Goal: Information Seeking & Learning: Learn about a topic

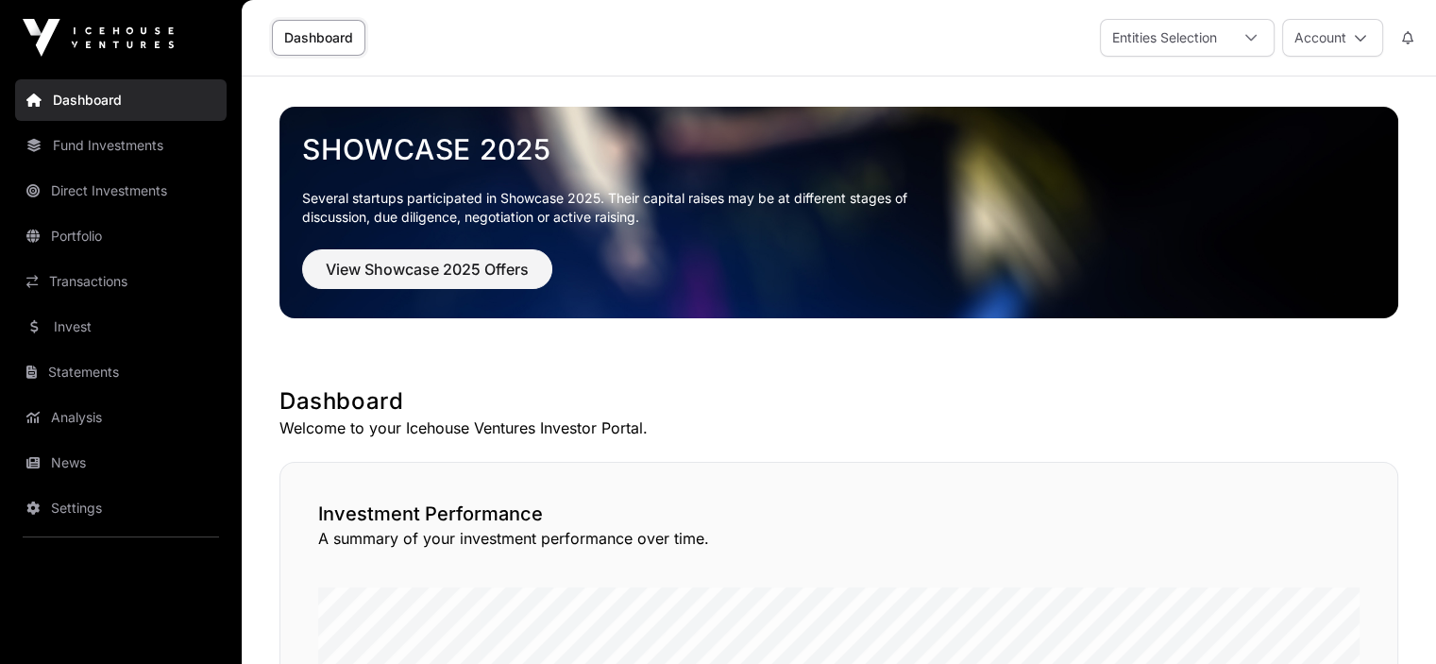
click at [68, 464] on link "News" at bounding box center [120, 463] width 211 height 42
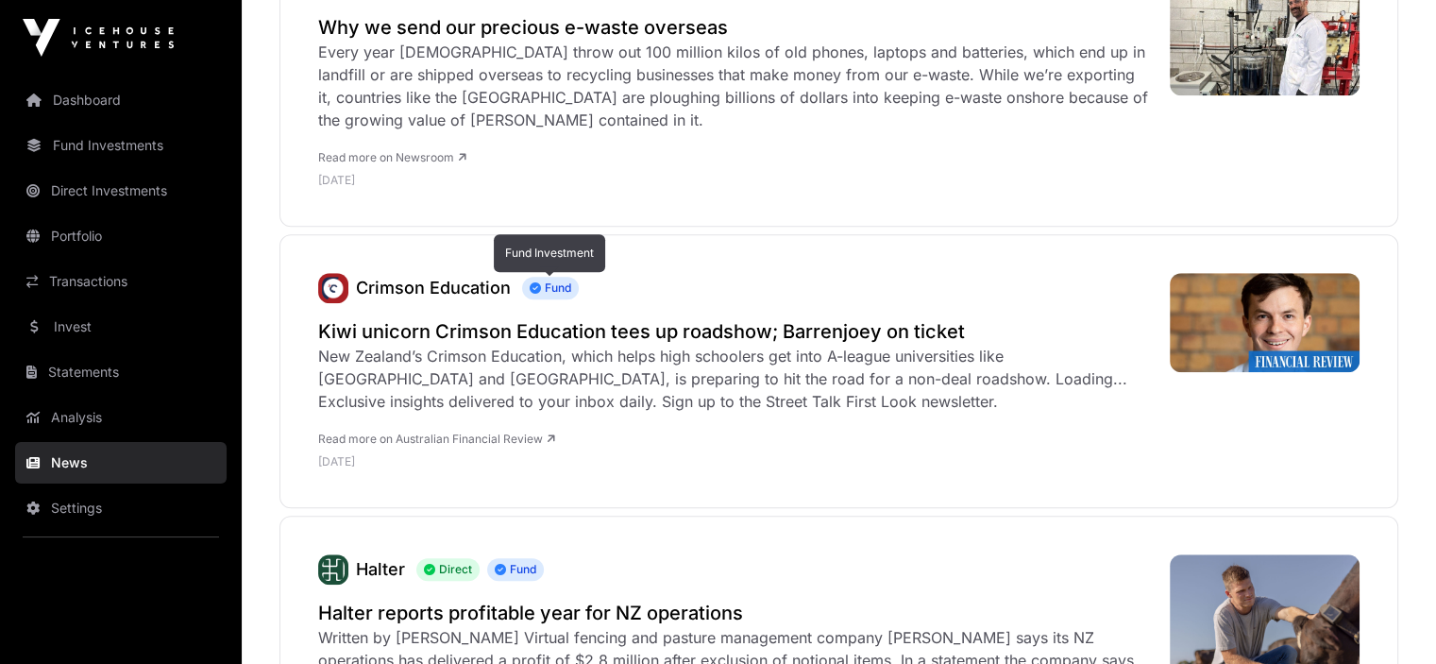
scroll to position [1511, 0]
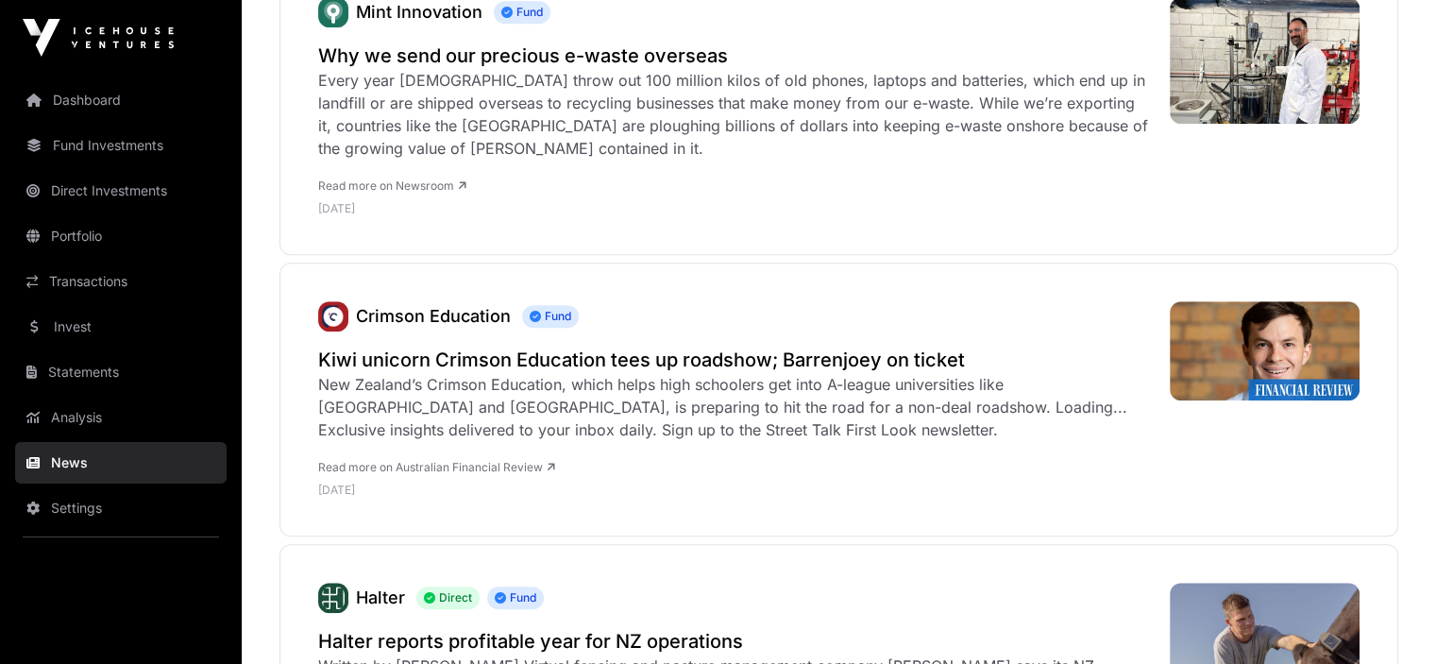
click at [541, 386] on div "New Zealand’s Crimson Education, which helps high schoolers get into A-league u…" at bounding box center [734, 407] width 833 height 68
click at [563, 355] on h2 "Kiwi unicorn Crimson Education tees up roadshow; Barrenjoey on ticket" at bounding box center [734, 359] width 833 height 26
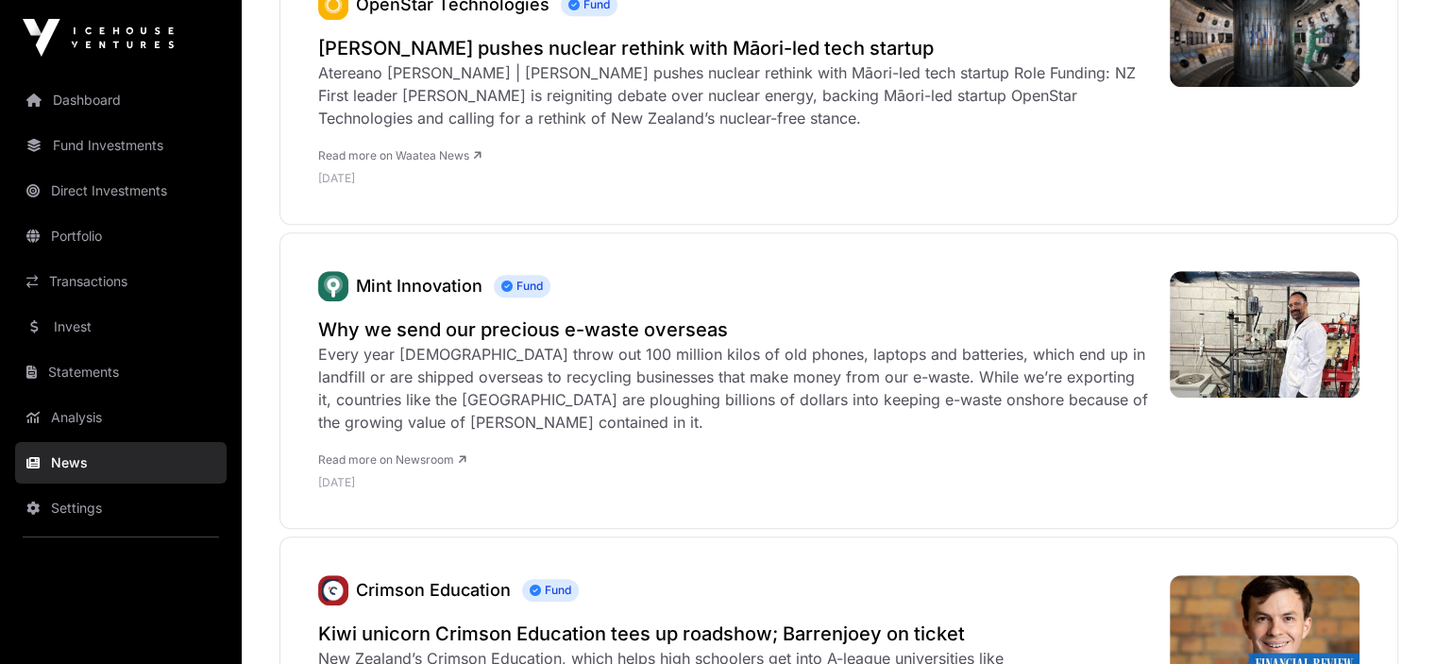
scroll to position [1227, 0]
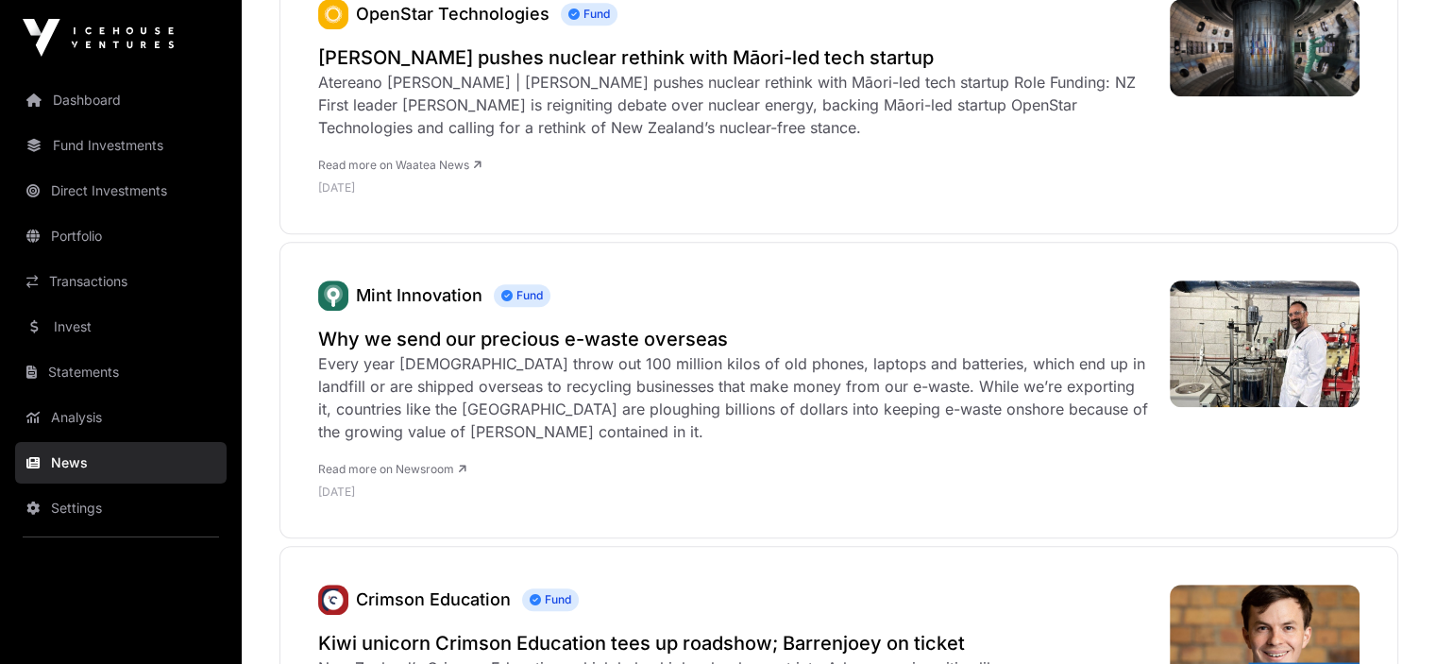
click at [497, 342] on h2 "Why we send our precious e-waste overseas" at bounding box center [734, 339] width 833 height 26
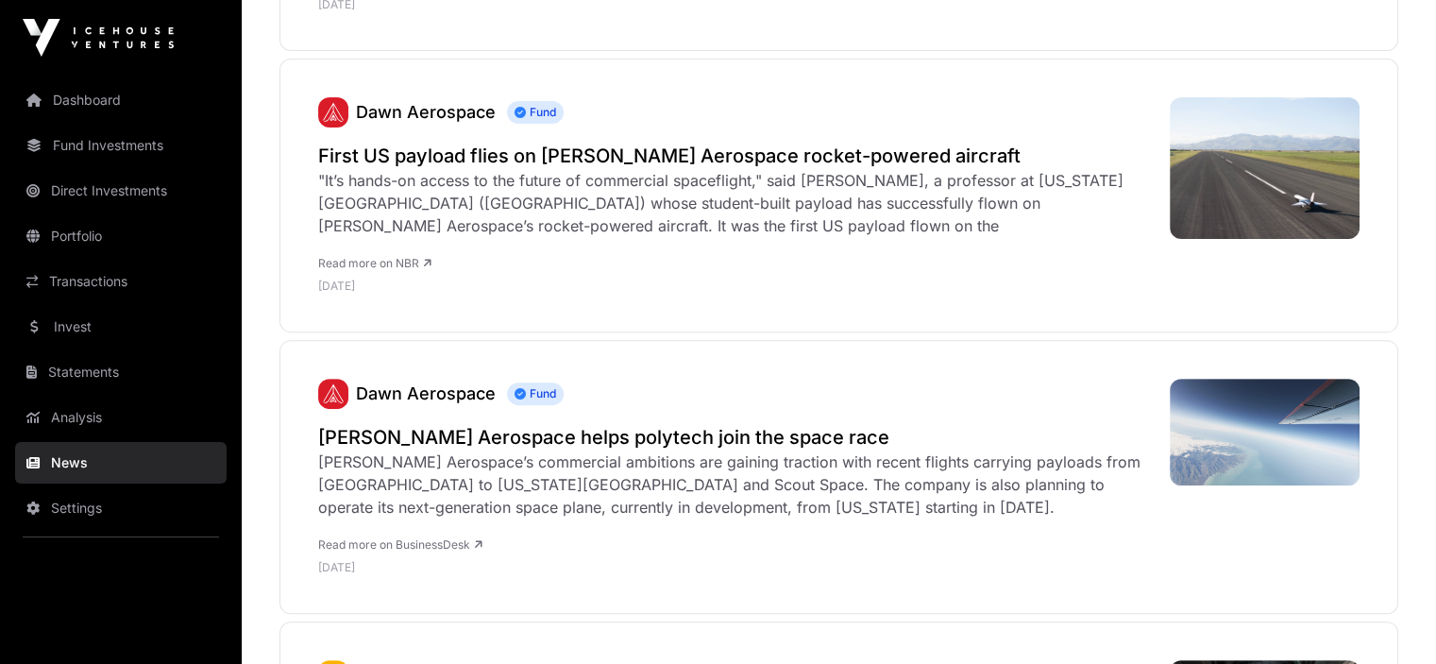
scroll to position [472, 0]
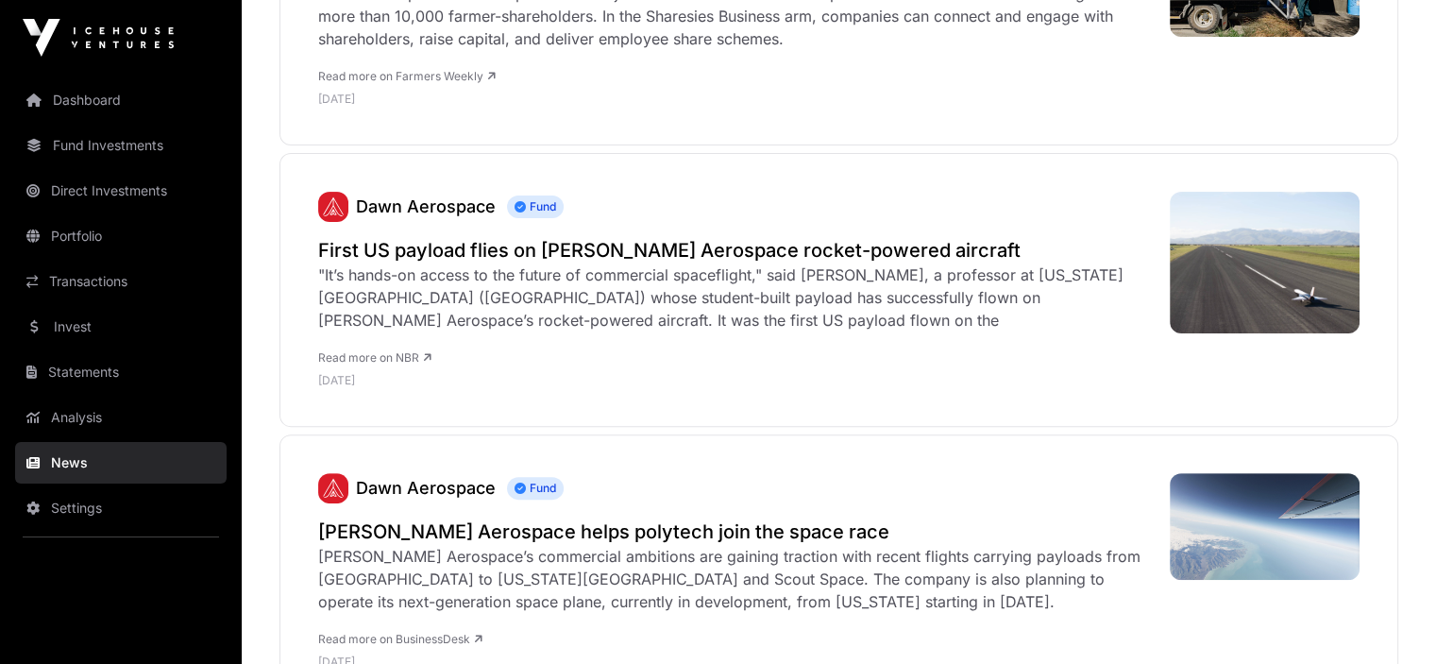
click at [489, 245] on h2 "First US payload flies on [PERSON_NAME] Aerospace rocket-powered aircraft" at bounding box center [734, 250] width 833 height 26
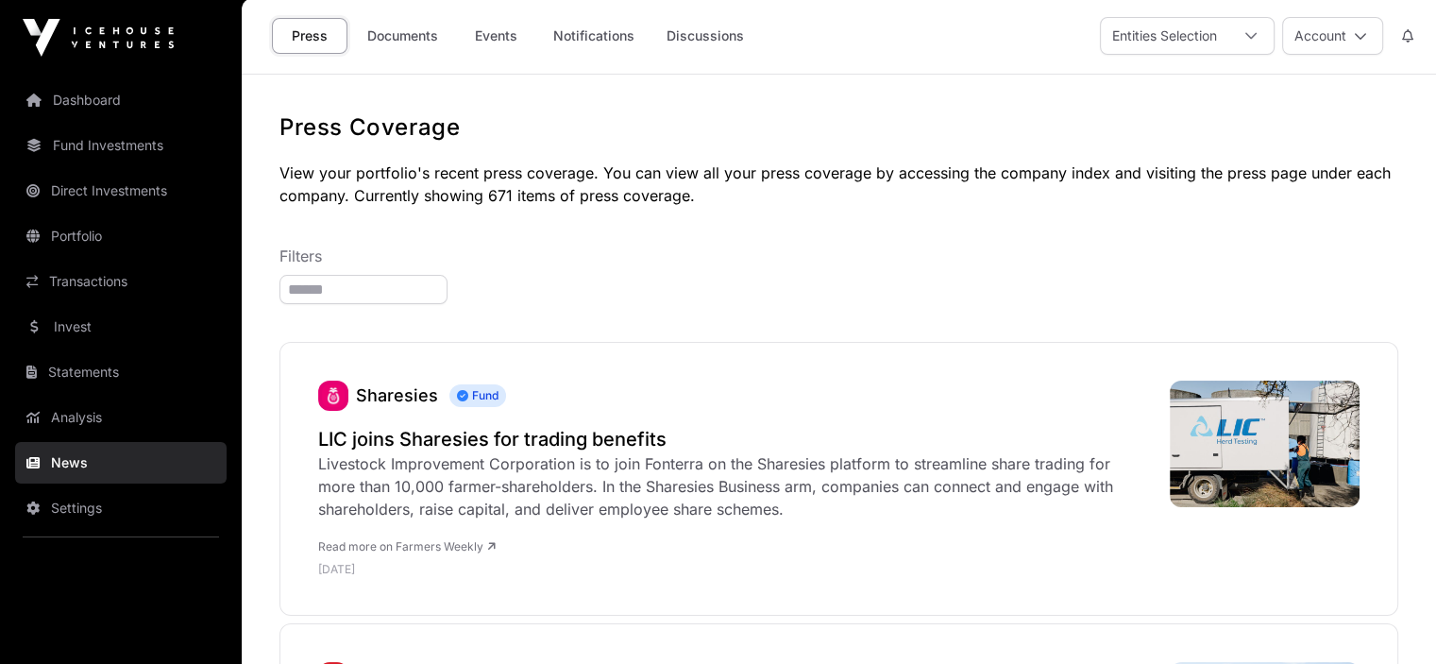
scroll to position [0, 0]
click at [414, 35] on link "Documents" at bounding box center [402, 38] width 95 height 36
click at [412, 37] on link "Documents" at bounding box center [402, 38] width 95 height 36
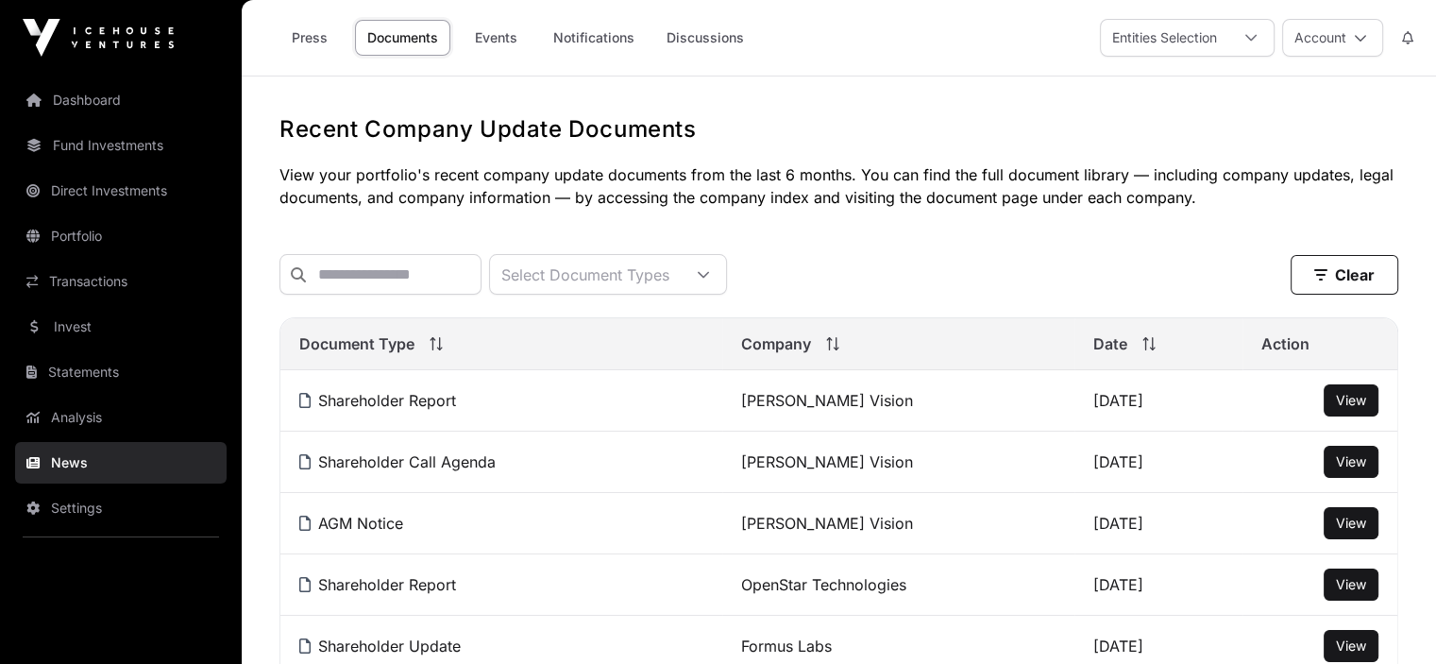
click at [1342, 408] on span "View" at bounding box center [1351, 400] width 30 height 16
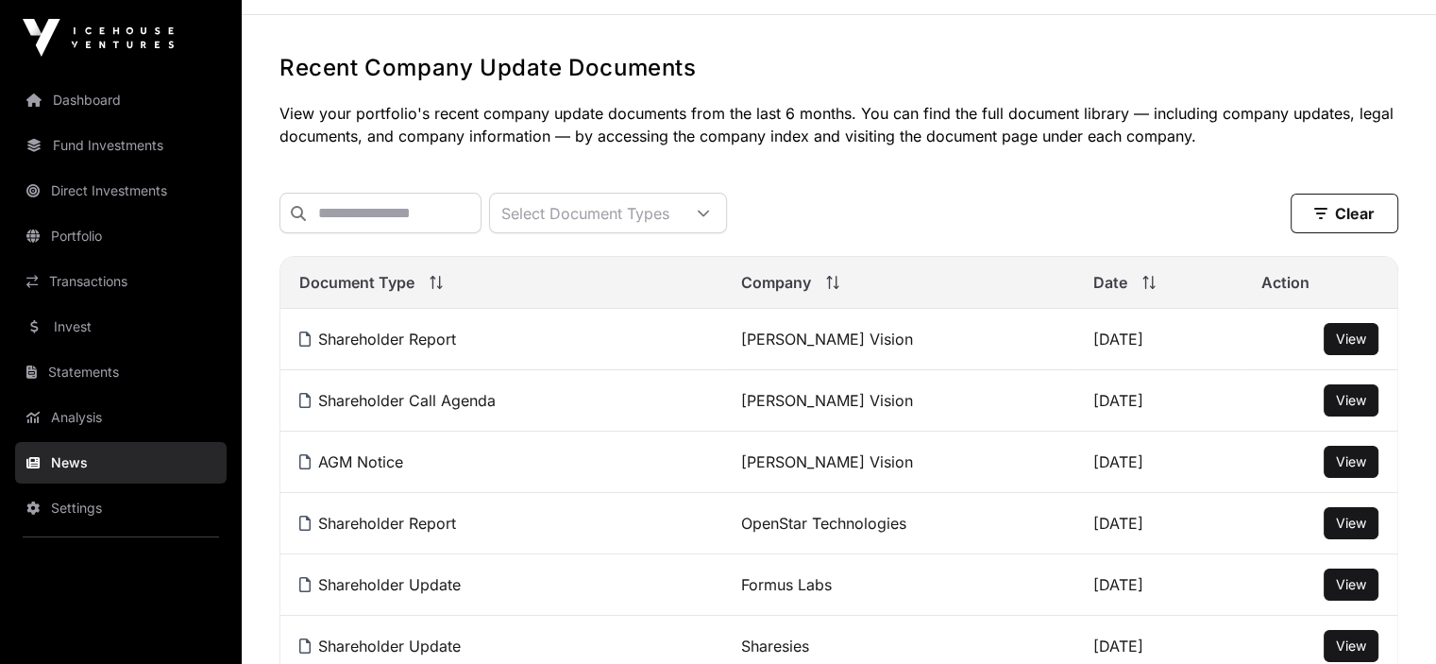
scroll to position [94, 0]
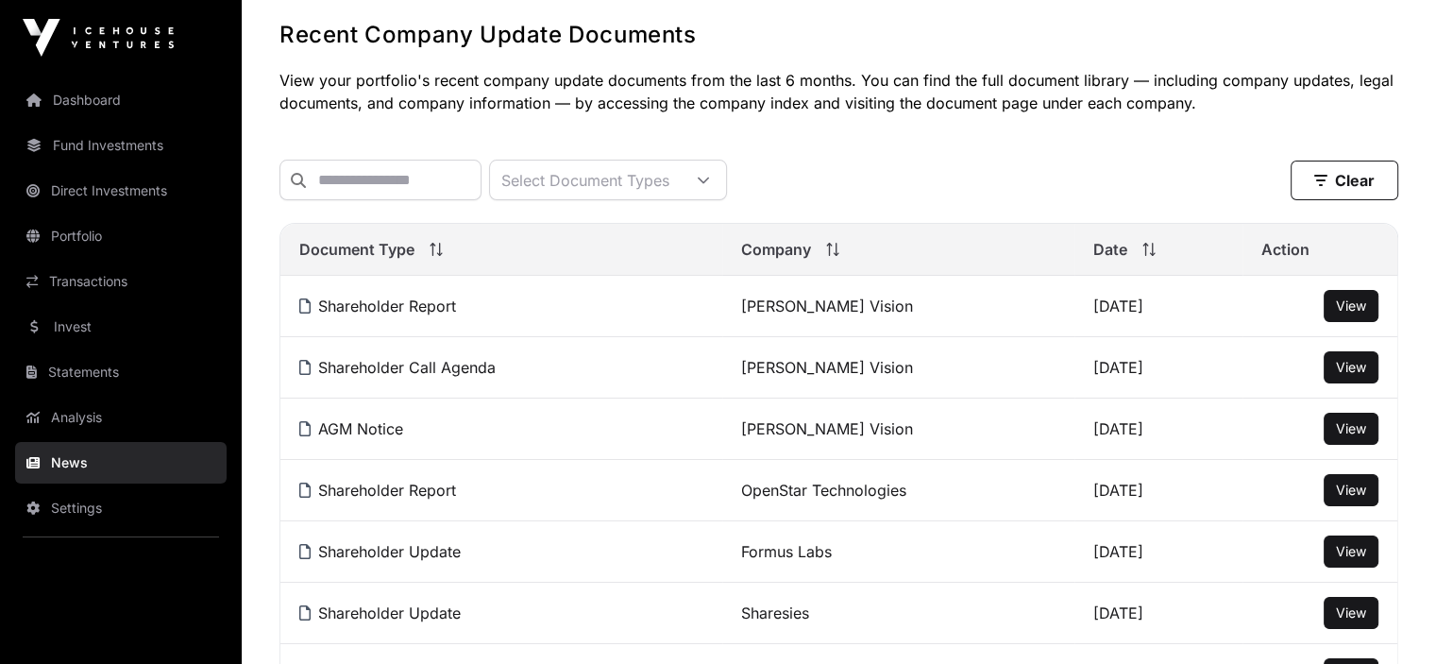
click at [1339, 375] on span "View" at bounding box center [1351, 367] width 30 height 16
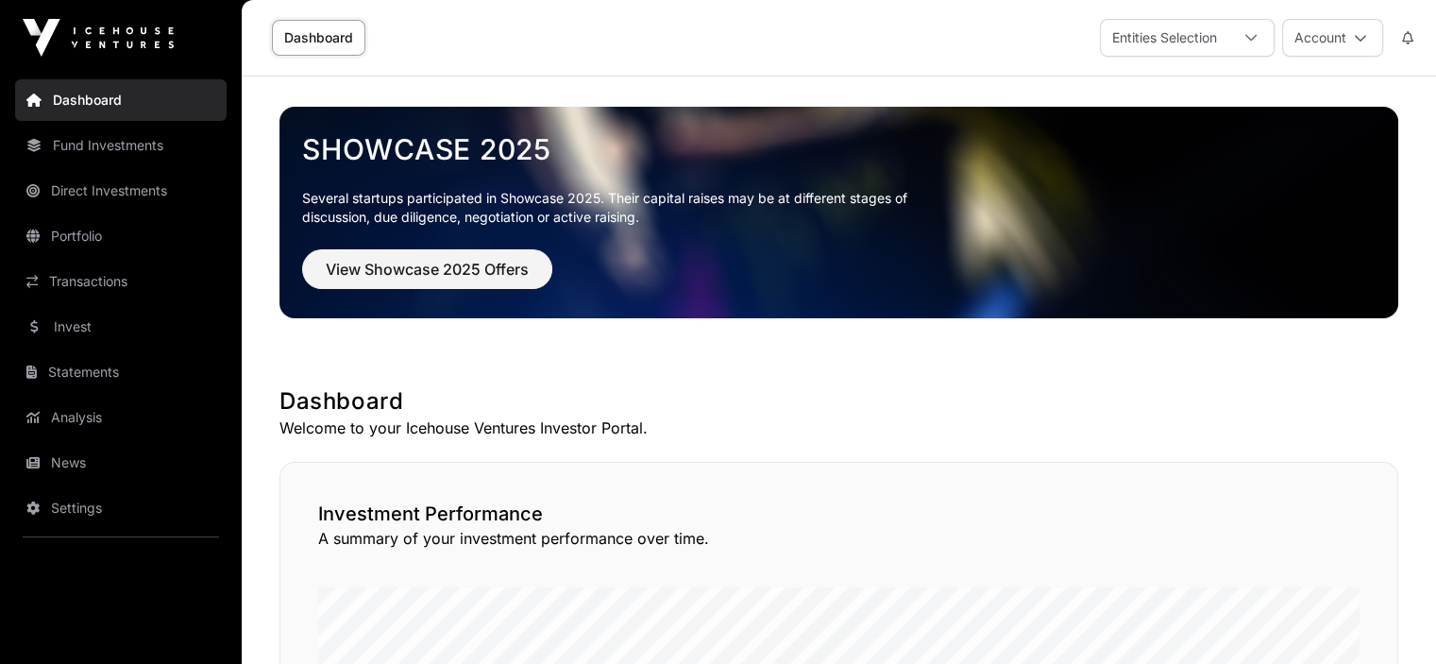
click at [59, 461] on link "News" at bounding box center [120, 463] width 211 height 42
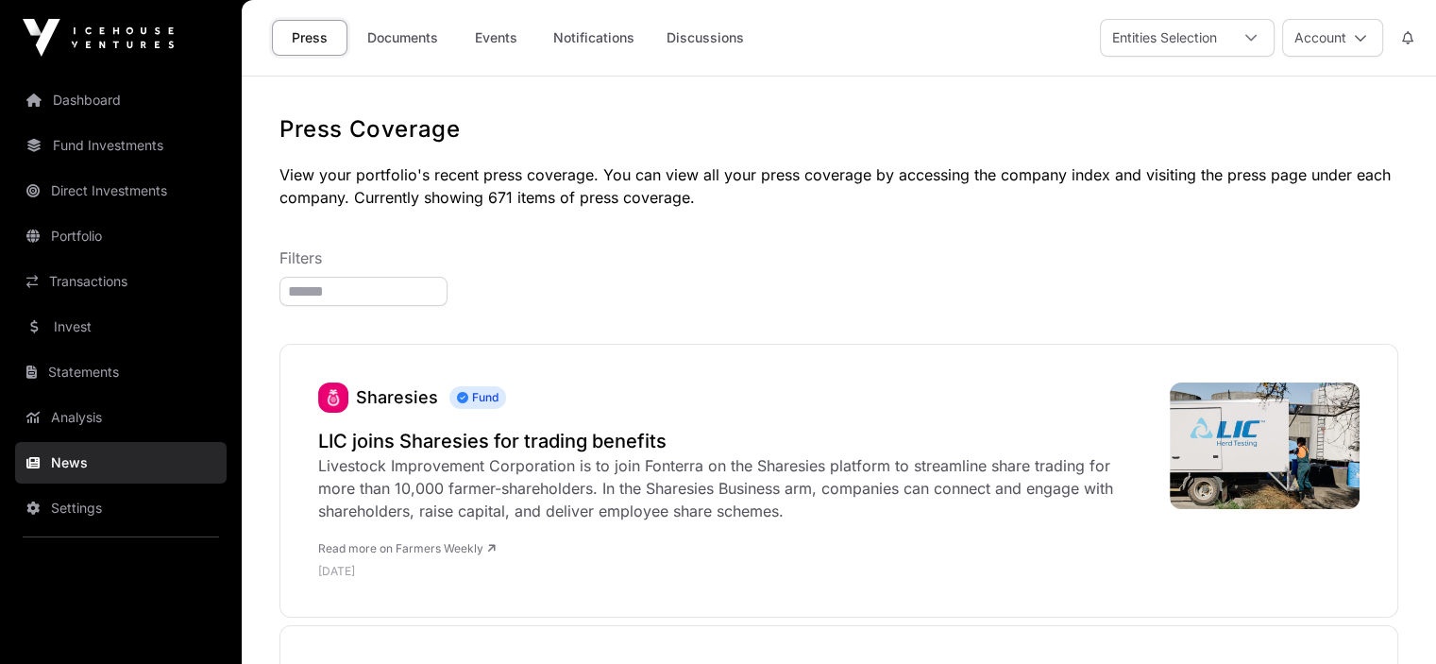
click at [411, 33] on link "Documents" at bounding box center [402, 38] width 95 height 36
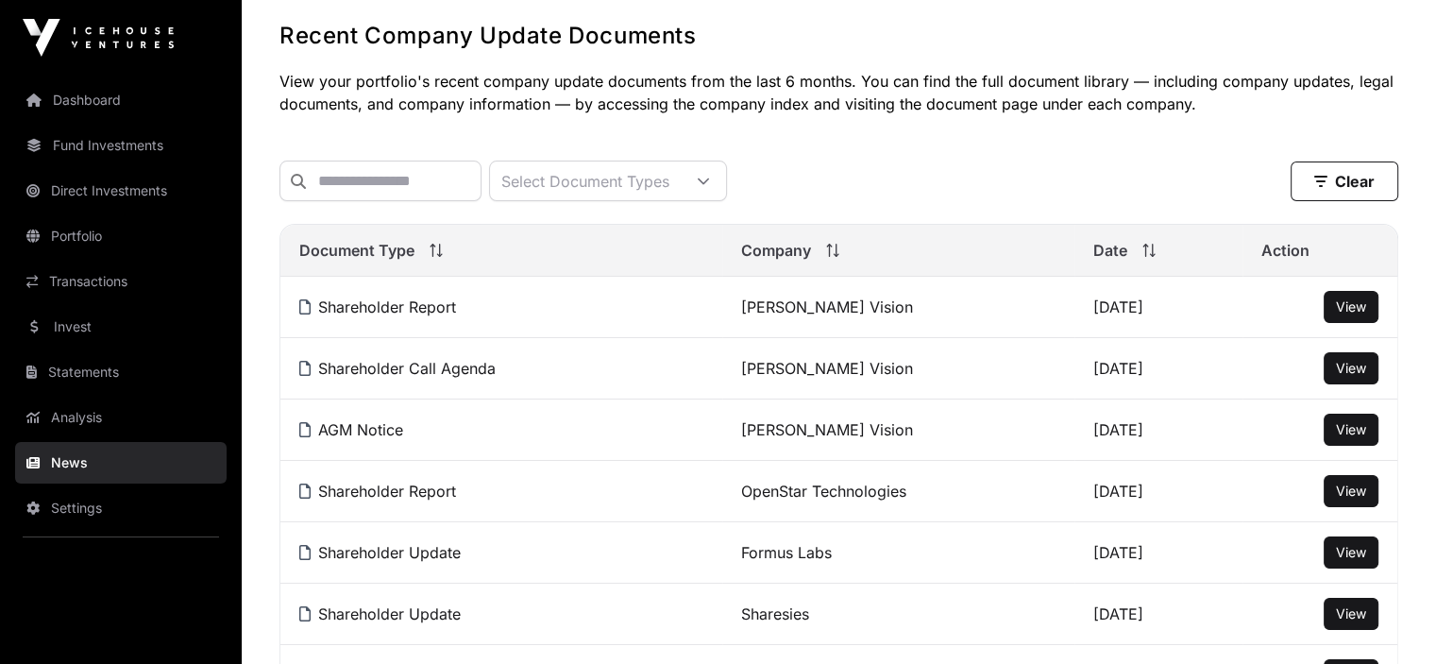
scroll to position [94, 0]
click at [1343, 436] on span "View" at bounding box center [1351, 428] width 30 height 16
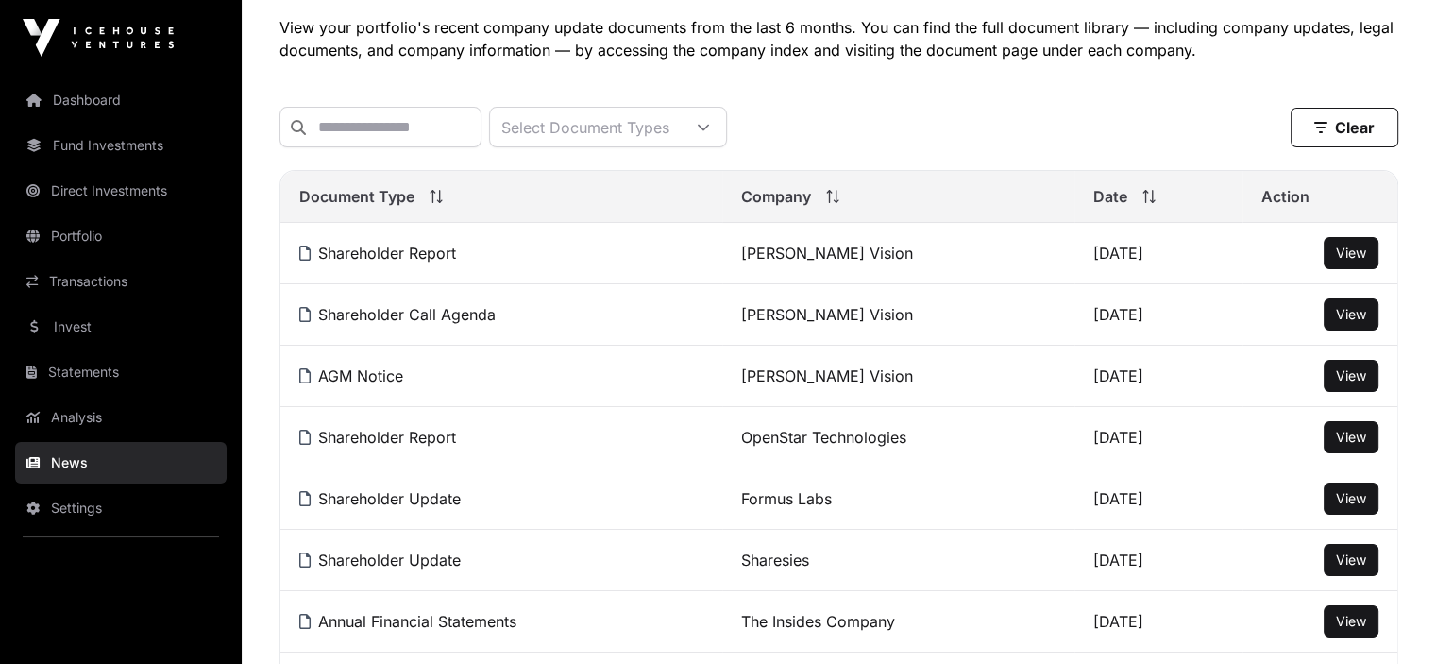
scroll to position [189, 0]
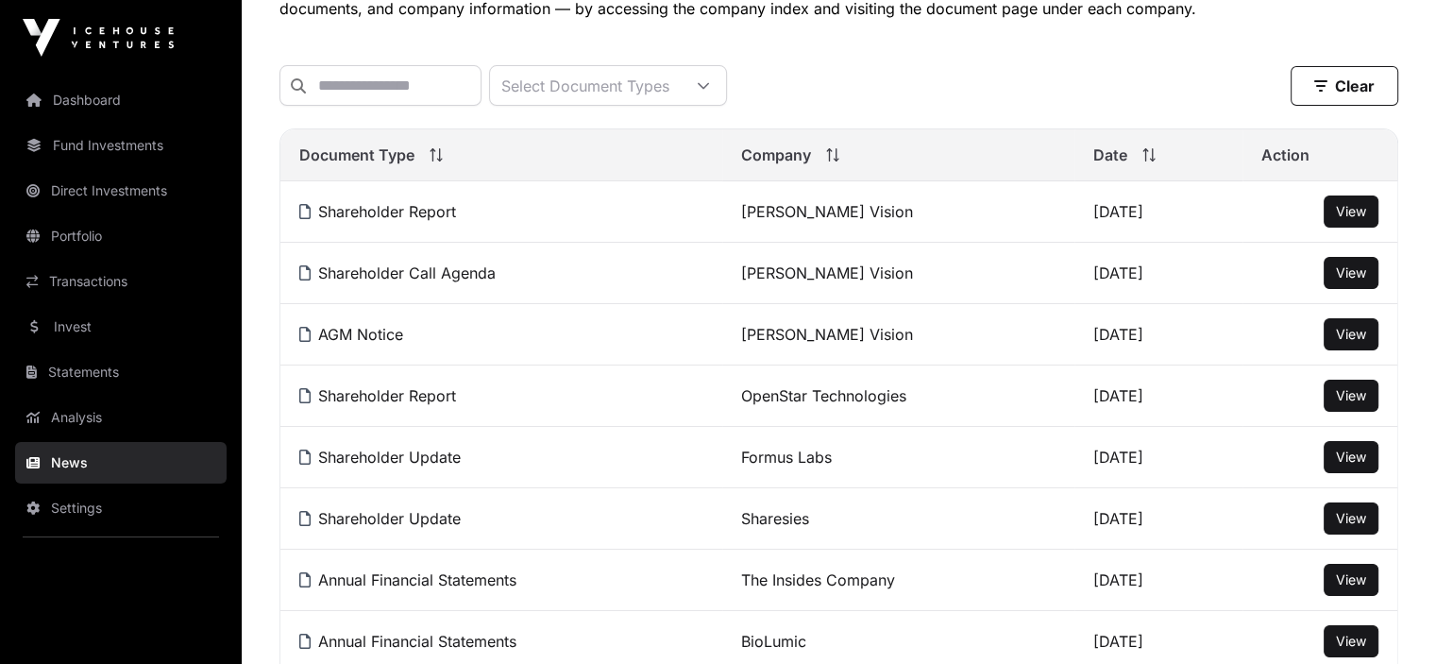
click at [1348, 399] on span "View" at bounding box center [1351, 395] width 30 height 16
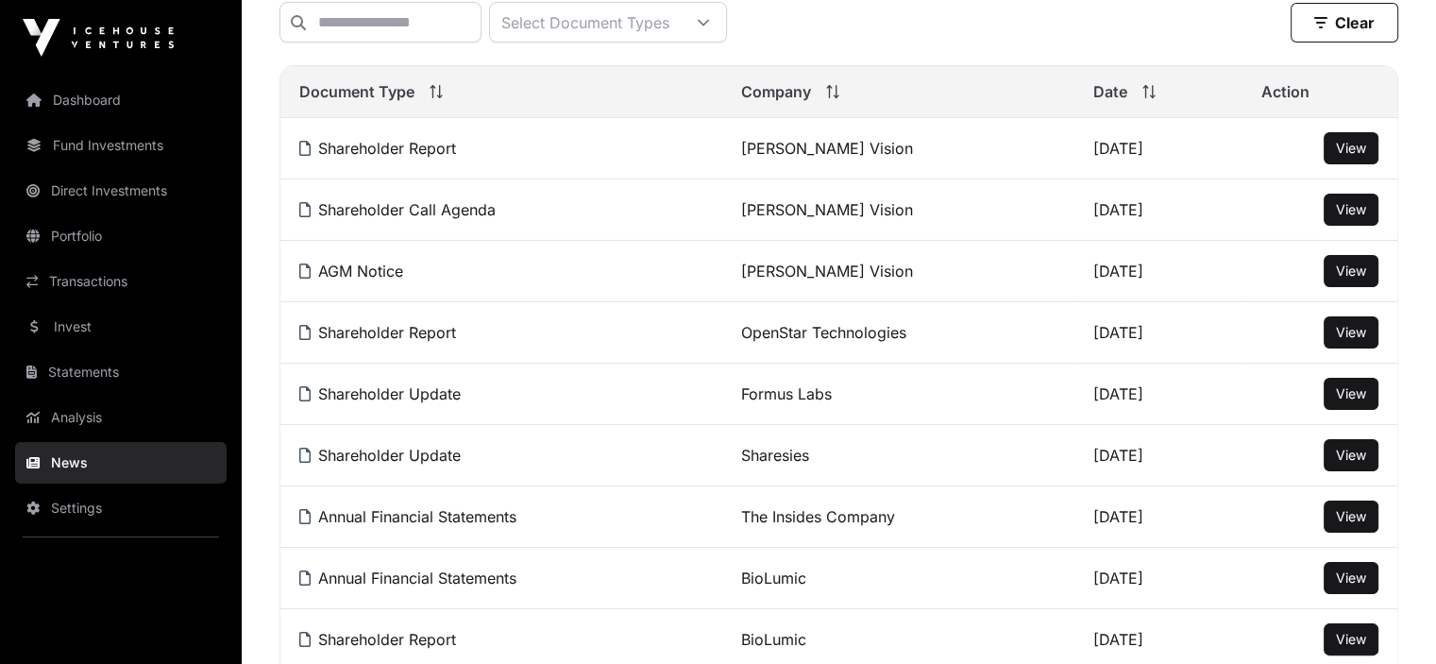
scroll to position [283, 0]
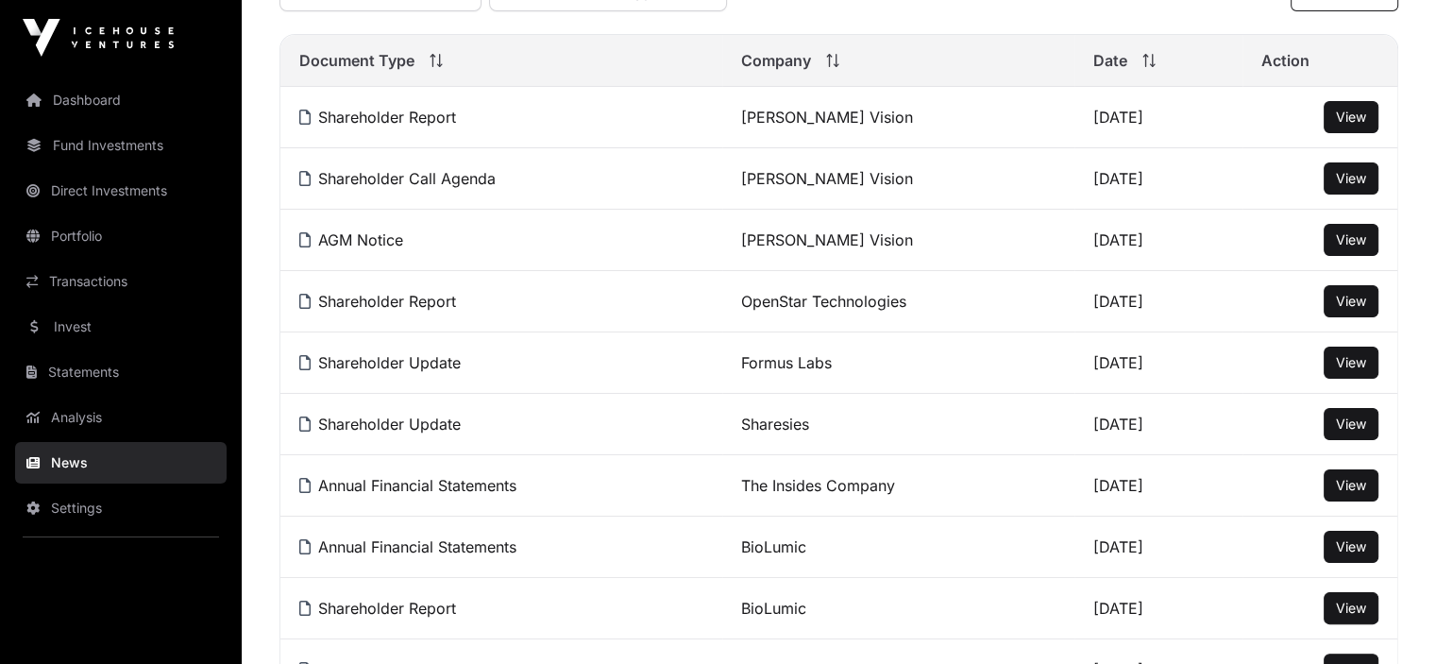
click at [1360, 431] on span "View" at bounding box center [1351, 423] width 30 height 16
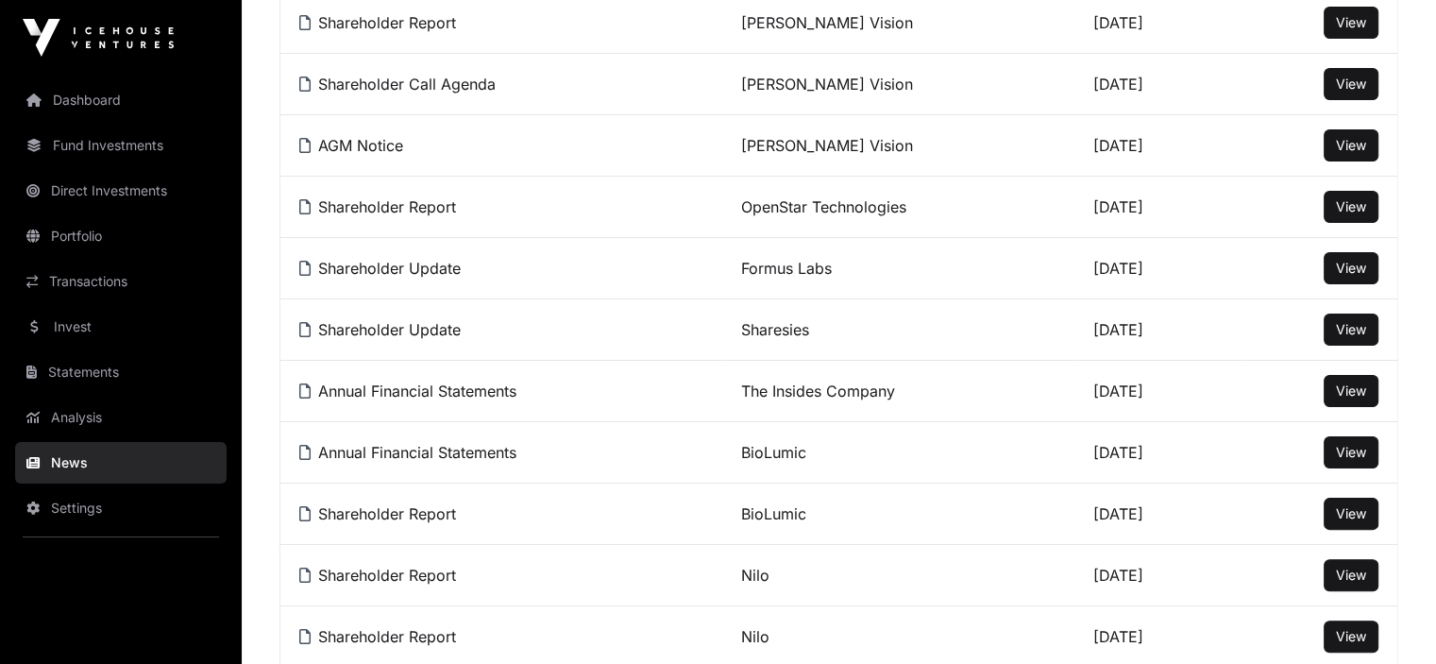
click at [41, 228] on link "Portfolio" at bounding box center [120, 236] width 211 height 42
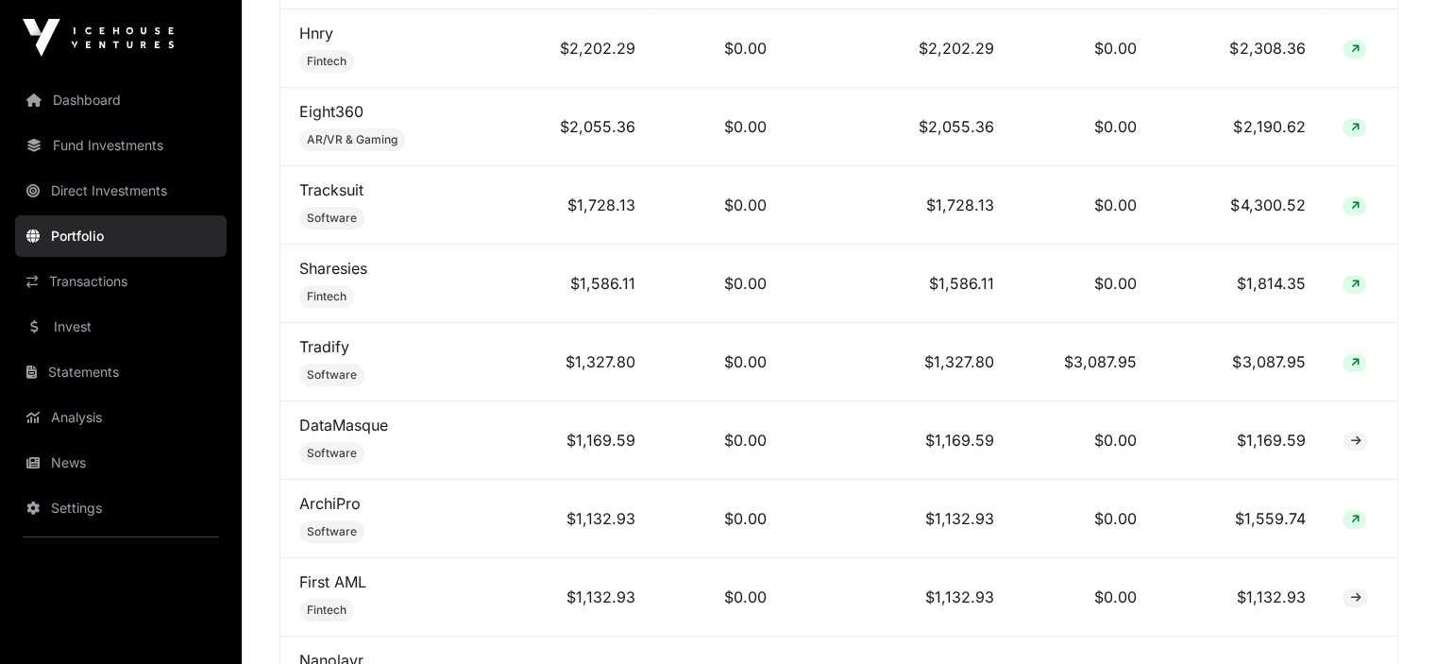
scroll to position [1888, 0]
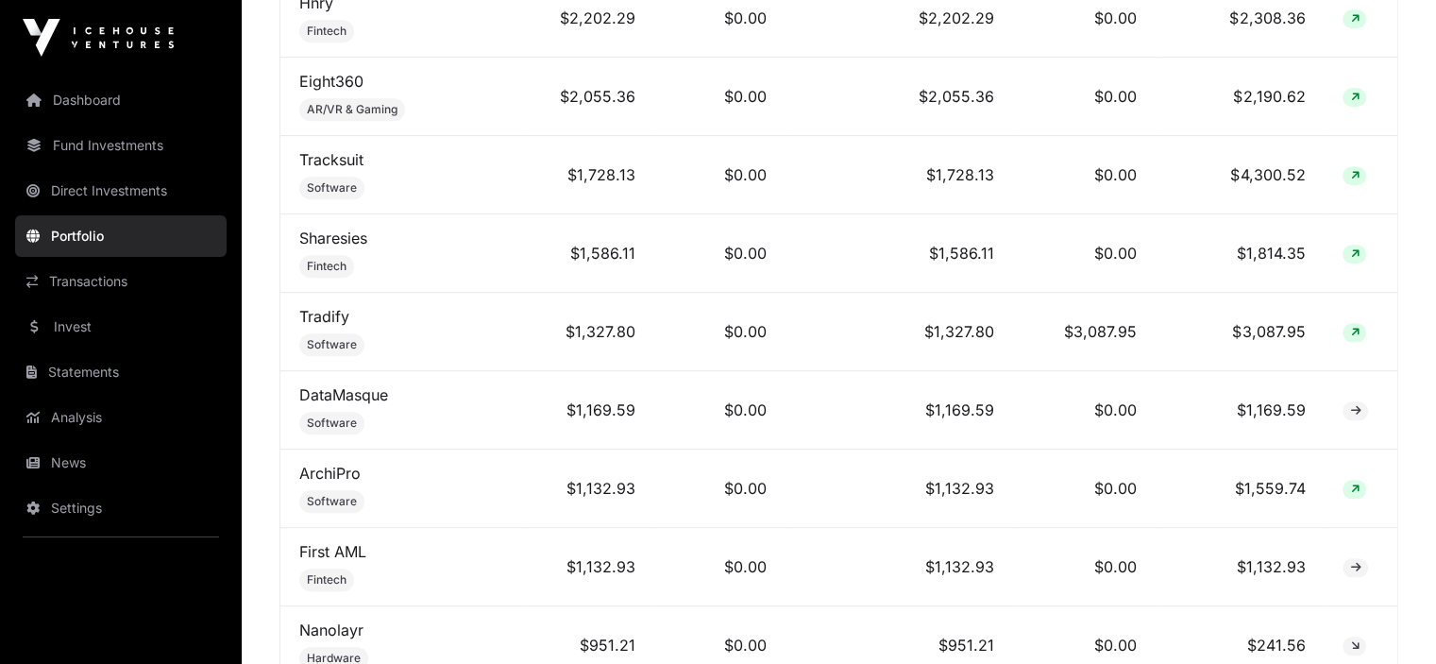
click at [335, 241] on link "Sharesies" at bounding box center [333, 237] width 68 height 19
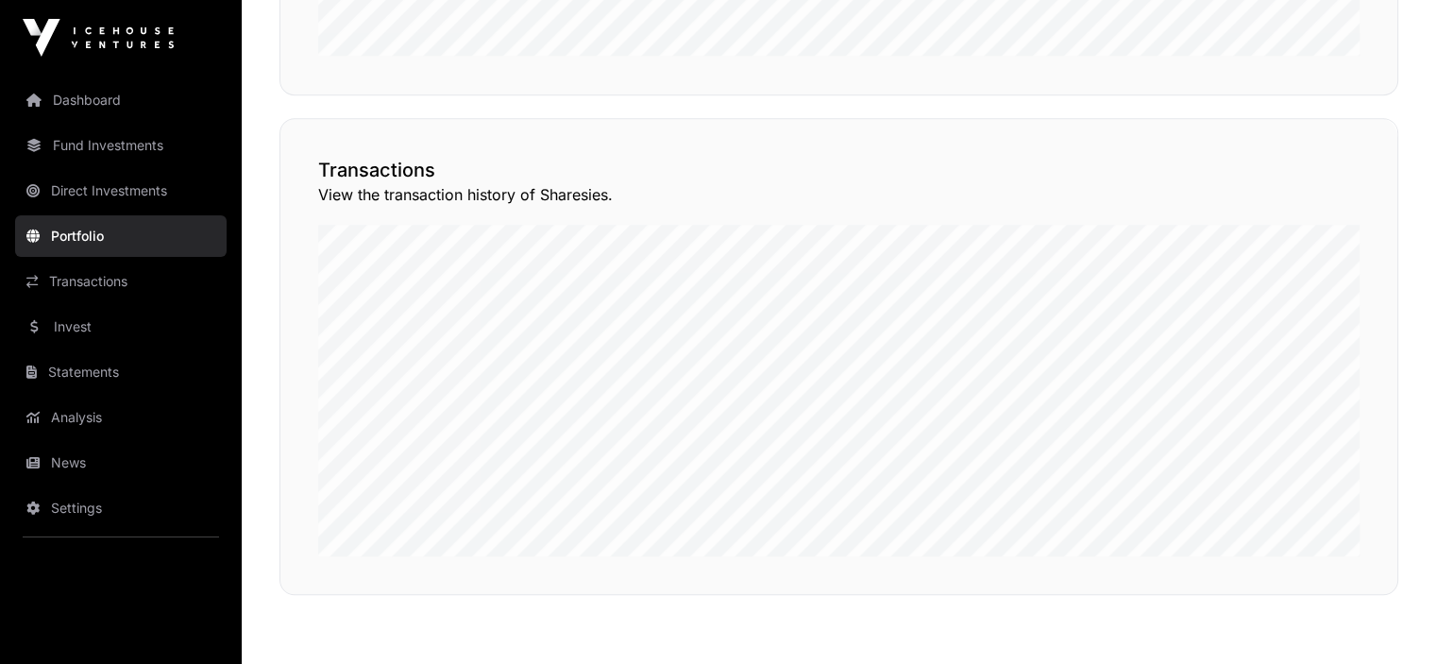
scroll to position [1416, 0]
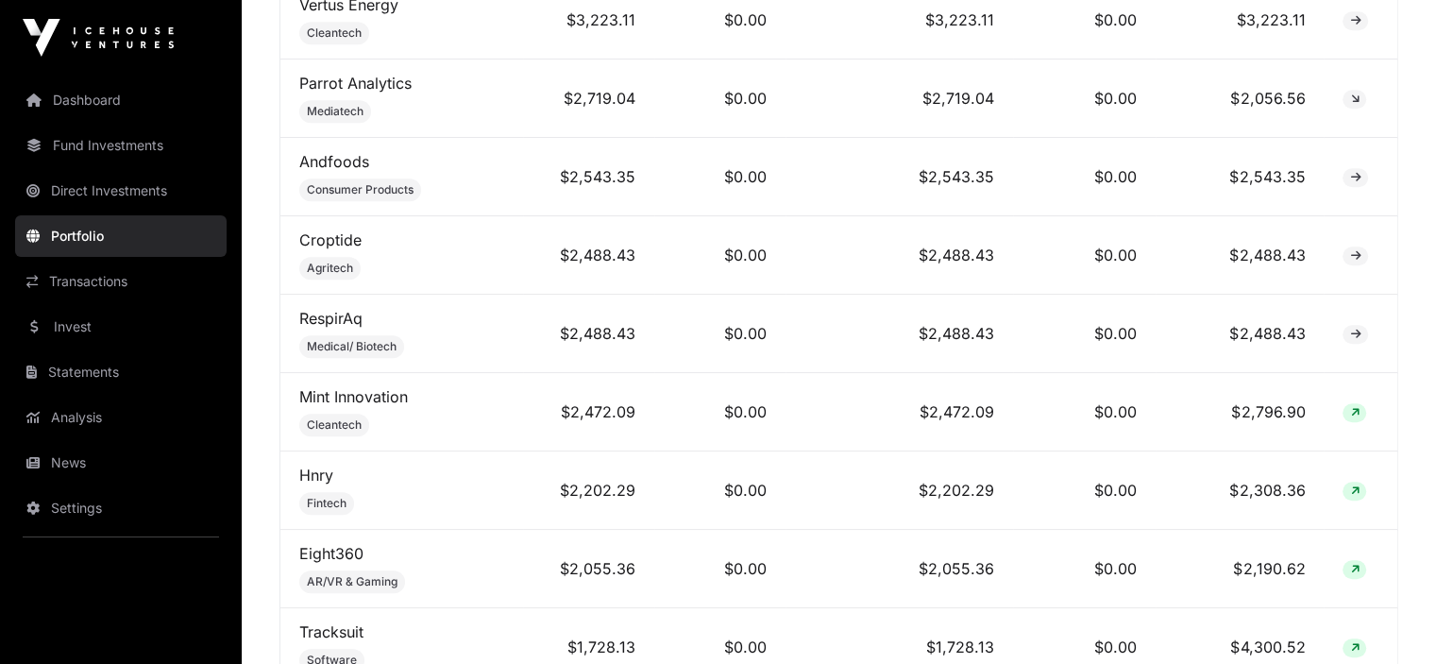
scroll to position [1888, 0]
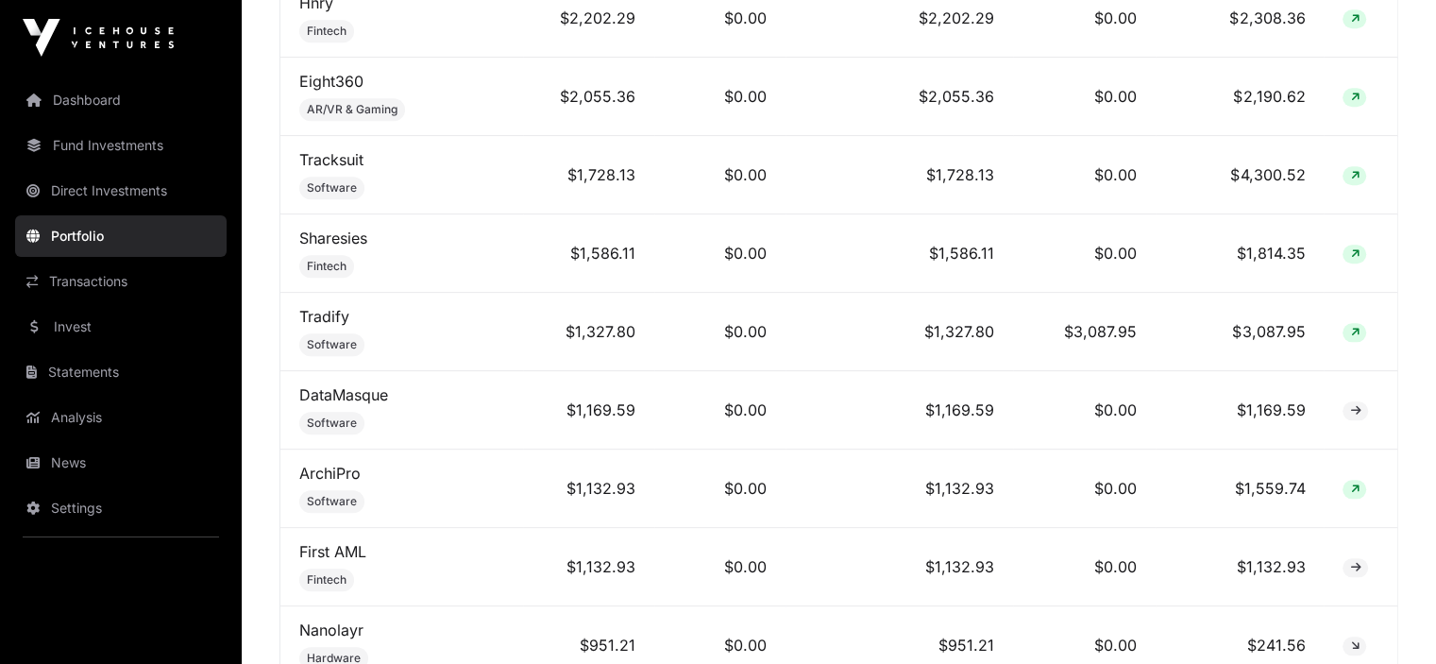
click at [345, 232] on link "Sharesies" at bounding box center [333, 237] width 68 height 19
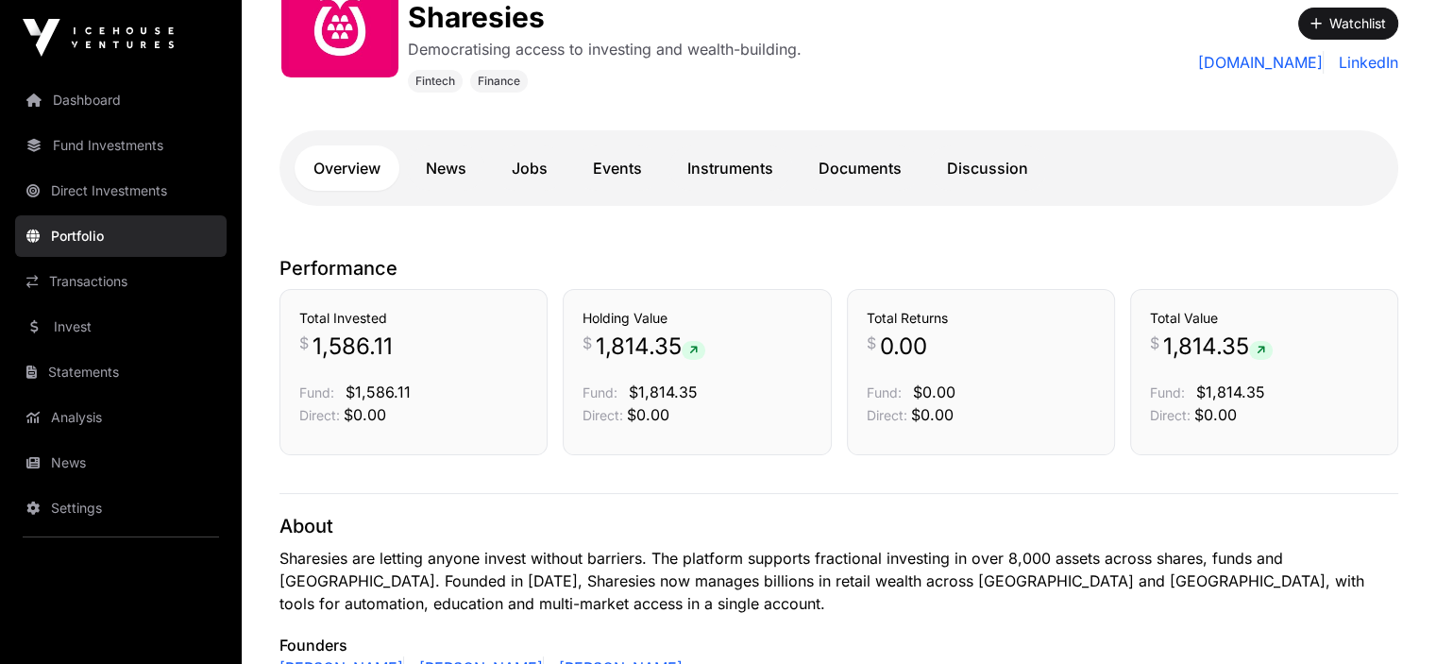
scroll to position [283, 0]
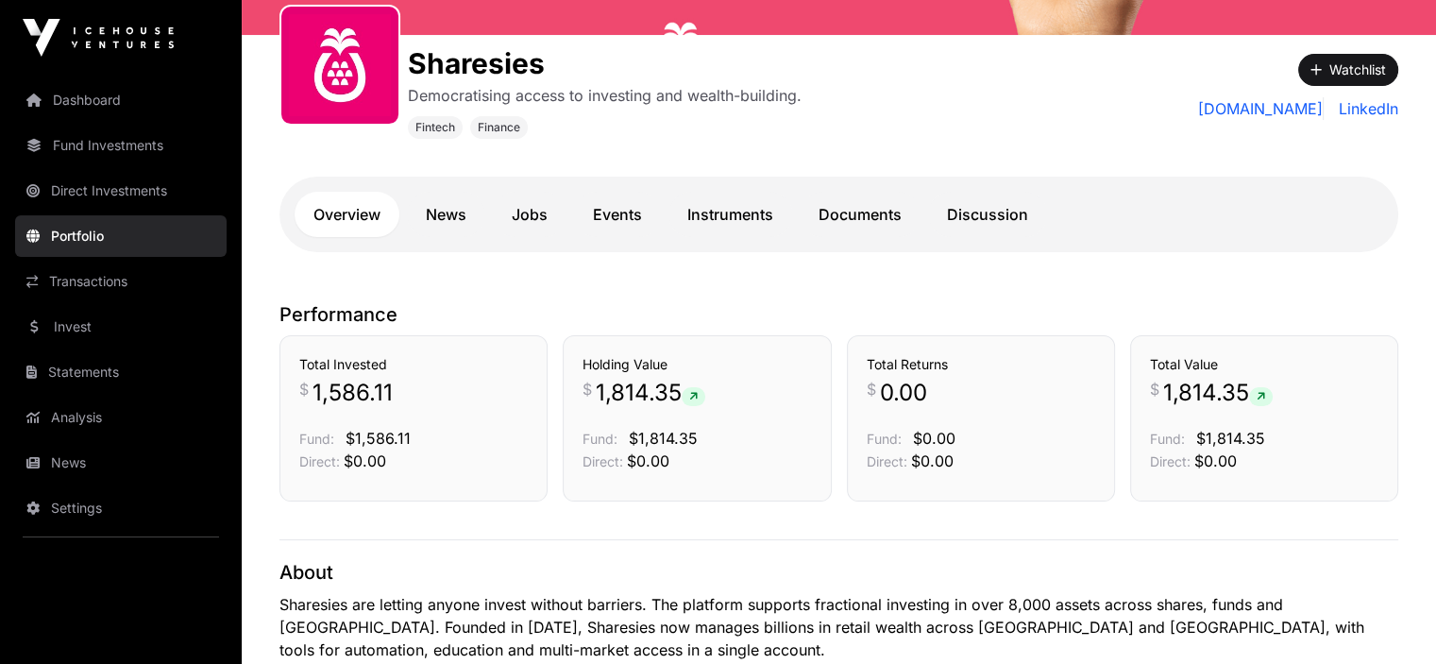
click at [449, 211] on link "News" at bounding box center [446, 214] width 78 height 45
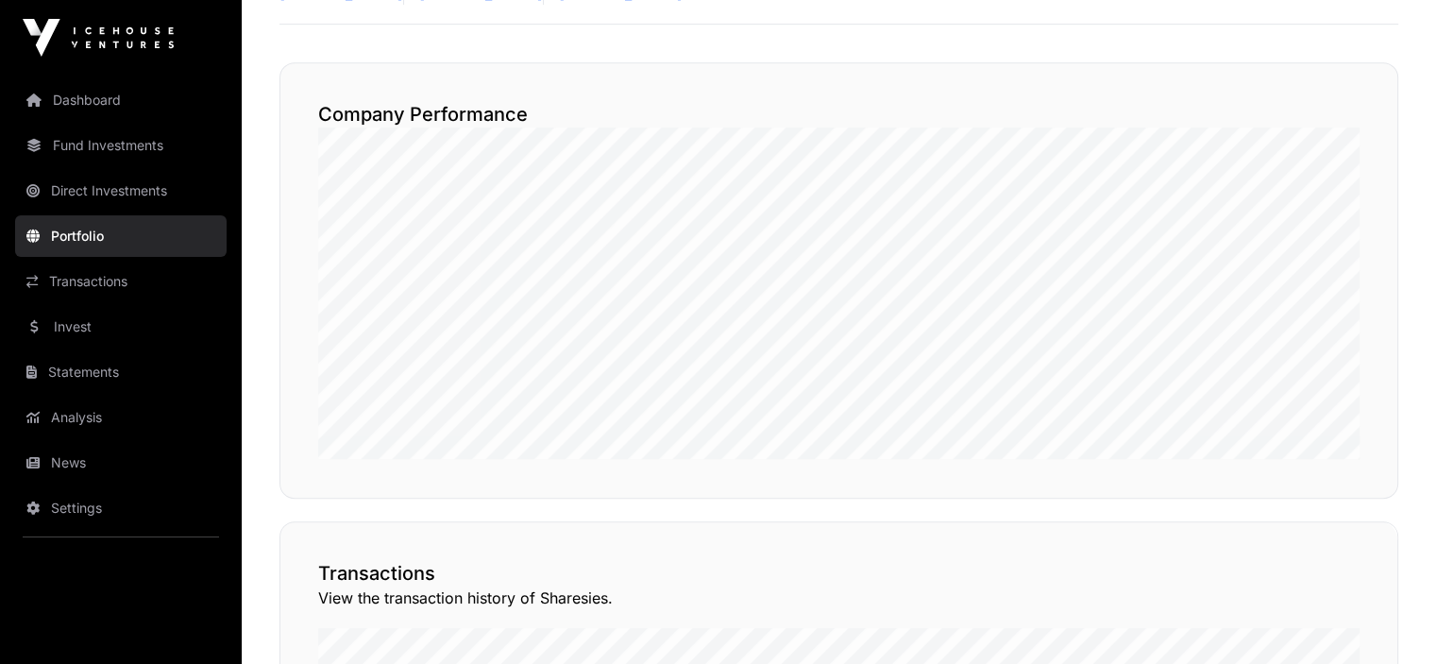
scroll to position [958, 0]
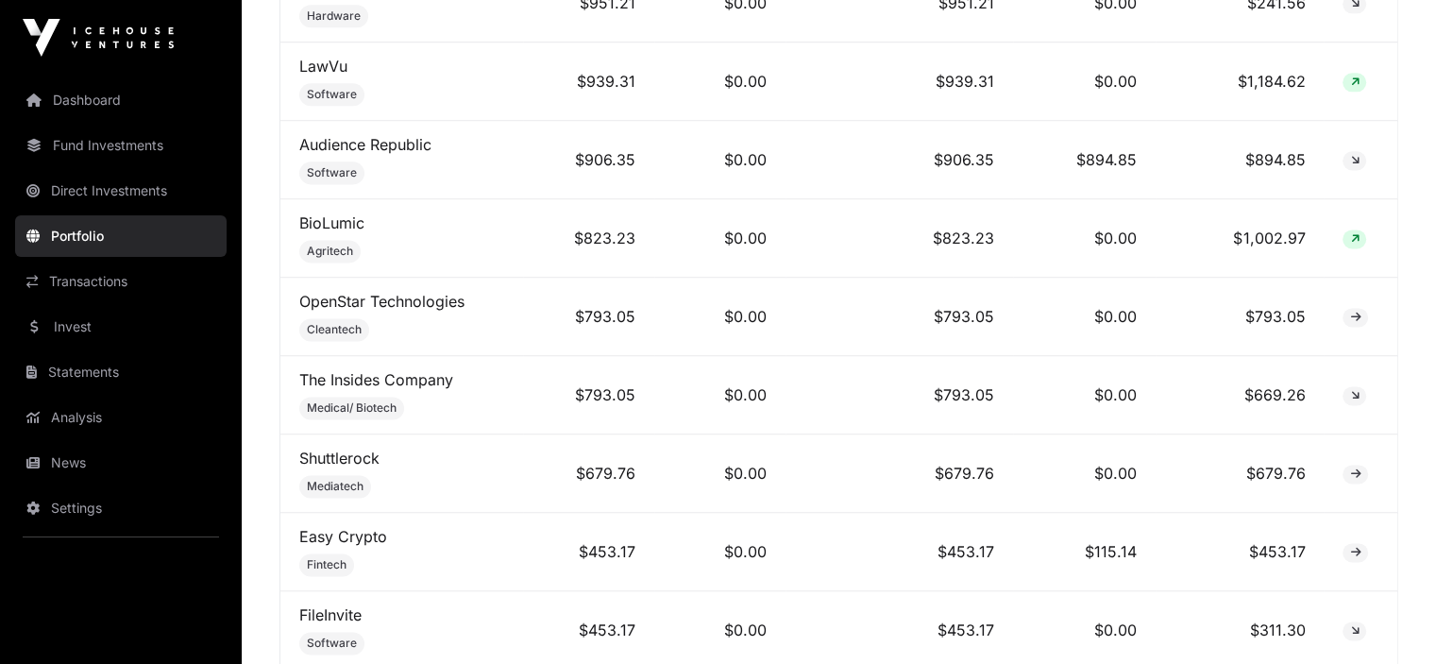
scroll to position [2563, 0]
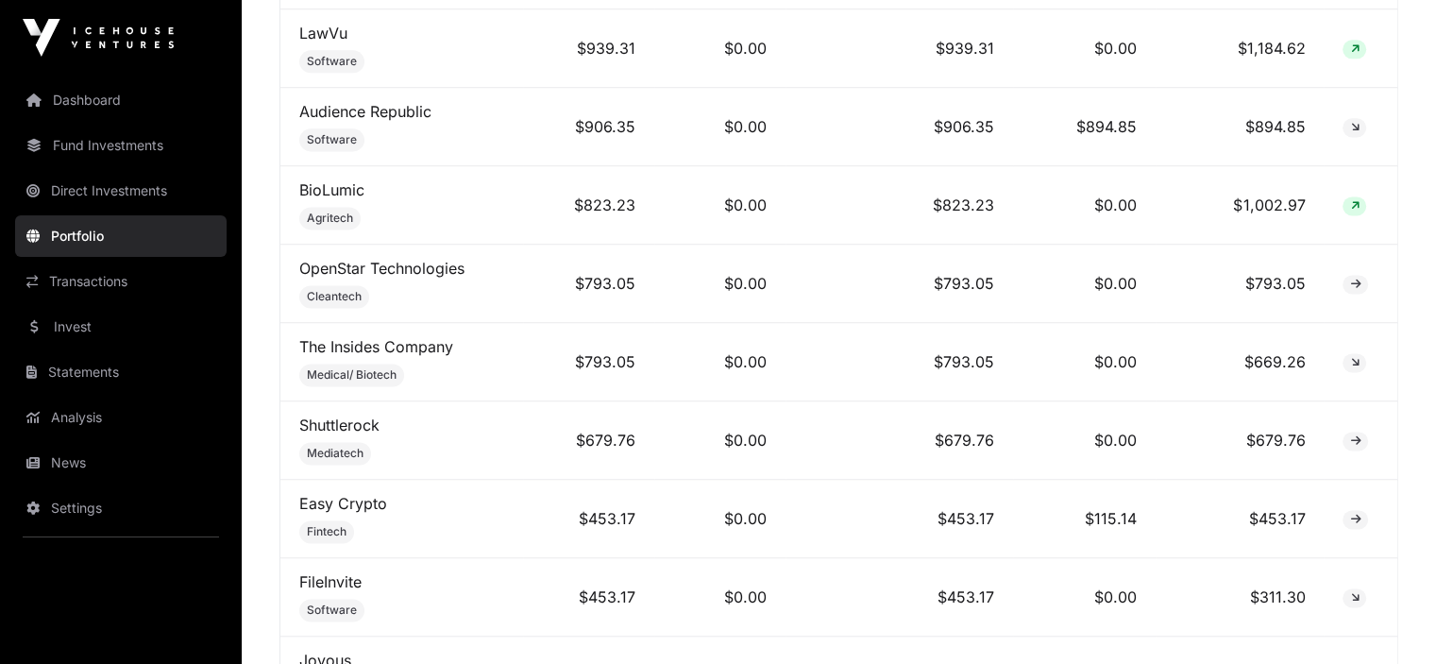
click at [397, 261] on link "OpenStar Technologies" at bounding box center [381, 268] width 165 height 19
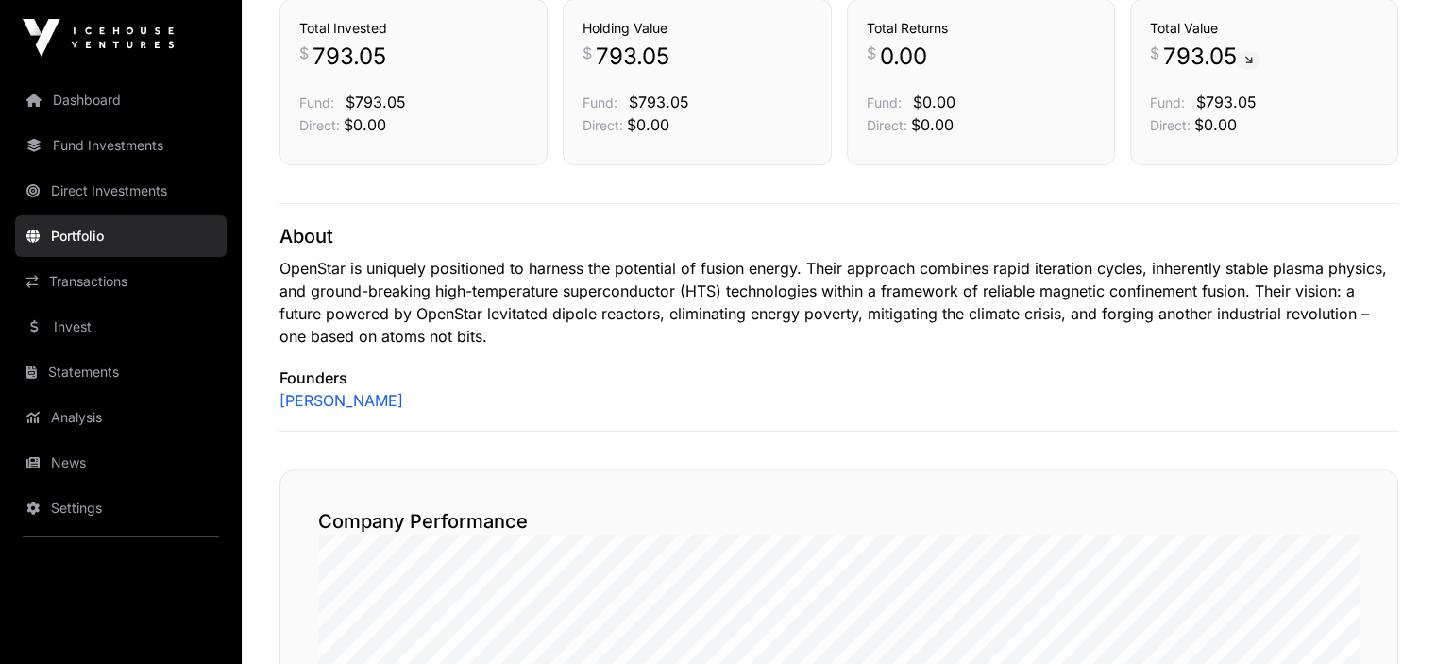
scroll to position [496, 0]
